Goal: Obtain resource: Obtain resource

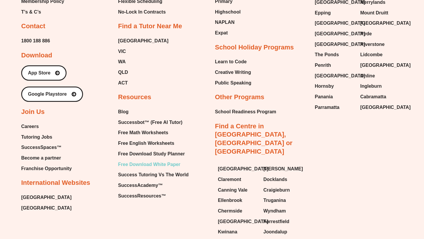
scroll to position [2473, 0]
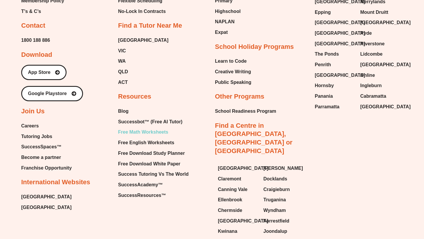
click at [140, 128] on span "Free Math Worksheets" at bounding box center [143, 132] width 50 height 9
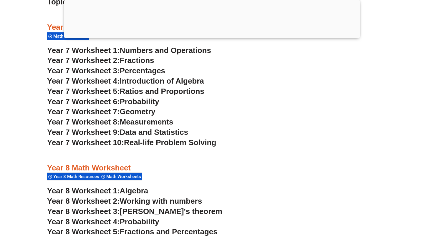
scroll to position [1709, 0]
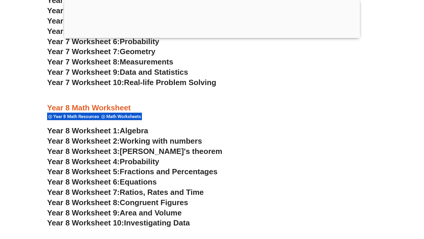
click at [123, 135] on span "Algebra" at bounding box center [134, 130] width 29 height 9
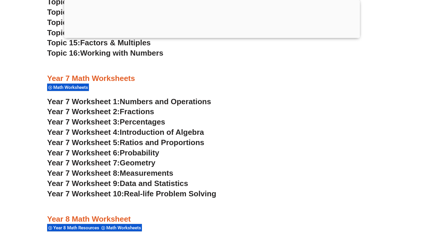
scroll to position [1599, 0]
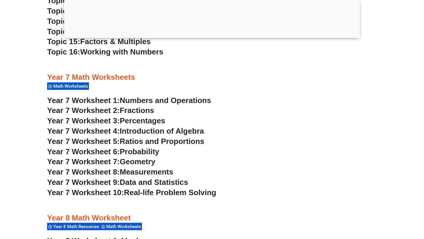
click at [116, 132] on span "Year 7 Worksheet 4:" at bounding box center [83, 130] width 73 height 9
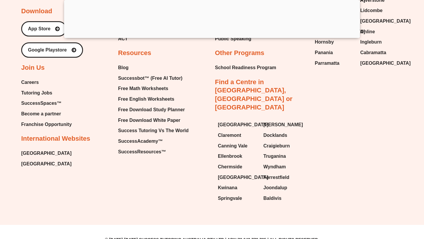
scroll to position [4319, 0]
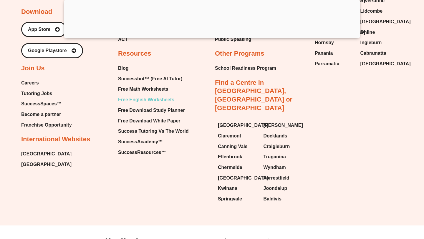
click at [139, 104] on span "Free English Worksheets" at bounding box center [146, 99] width 56 height 9
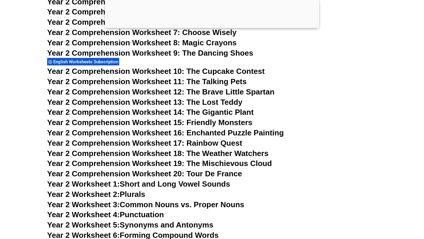
scroll to position [3551, 0]
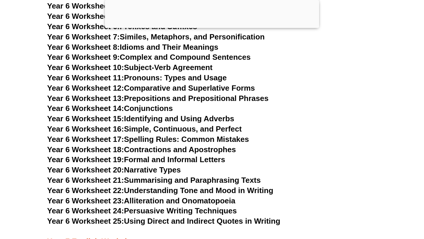
click at [112, 135] on span "Year 6 Worksheet 17:" at bounding box center [85, 139] width 77 height 9
